Goal: Transaction & Acquisition: Purchase product/service

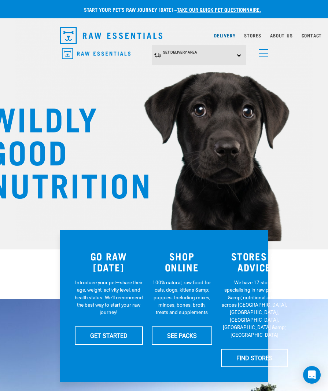
click at [219, 35] on link "Delivery" at bounding box center [224, 35] width 21 height 3
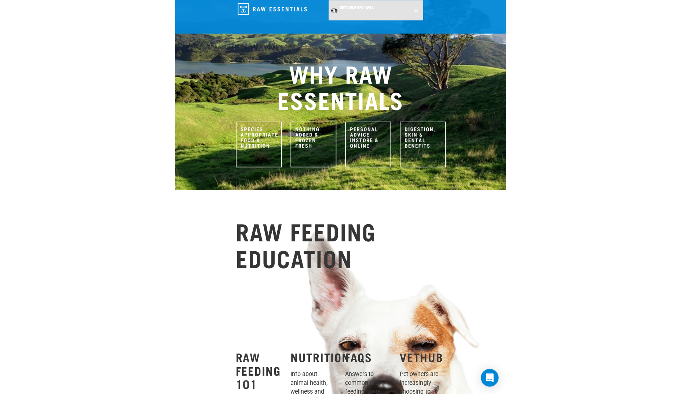
scroll to position [105, 0]
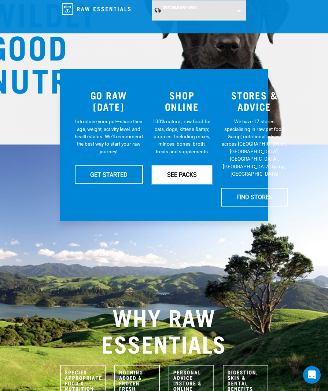
click at [186, 175] on link "SEE PACKS" at bounding box center [182, 174] width 60 height 18
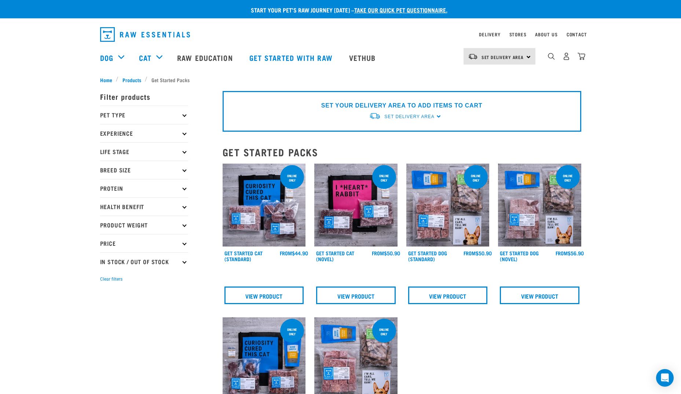
click at [146, 115] on p "Pet Type" at bounding box center [144, 115] width 88 height 18
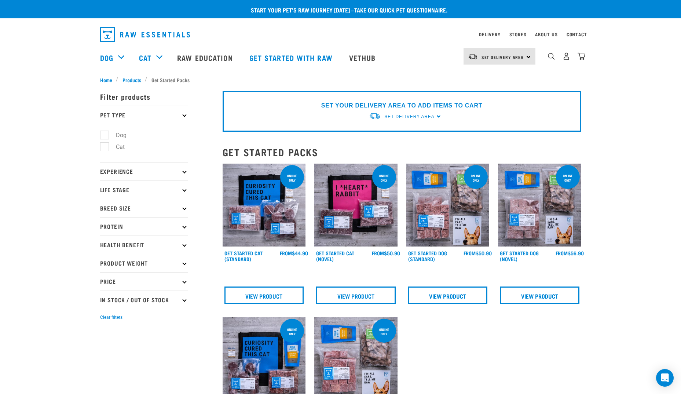
click at [123, 136] on label "Dog" at bounding box center [116, 135] width 25 height 9
click at [105, 136] on input "Dog" at bounding box center [102, 133] width 5 height 5
checkbox input "true"
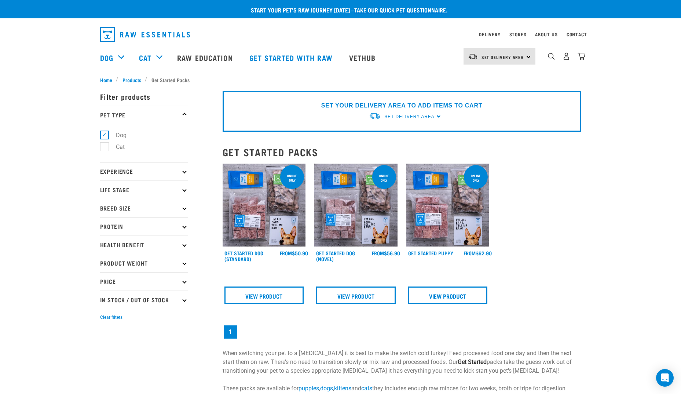
click at [562, 240] on div "online only Get Started Dog (Standard) FROM FROM FROM FROM" at bounding box center [401, 251] width 367 height 185
click at [253, 216] on img at bounding box center [264, 205] width 83 height 83
